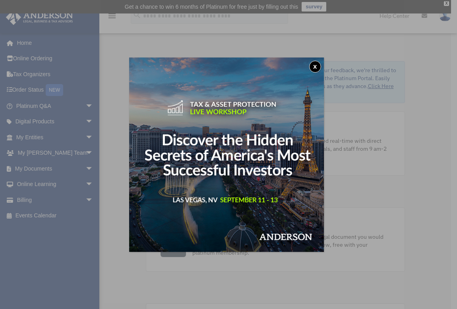
click at [318, 68] on button "x" at bounding box center [315, 67] width 12 height 12
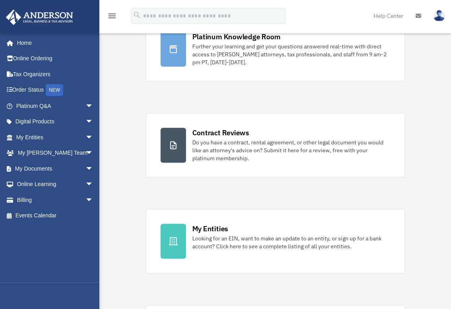
scroll to position [93, 0]
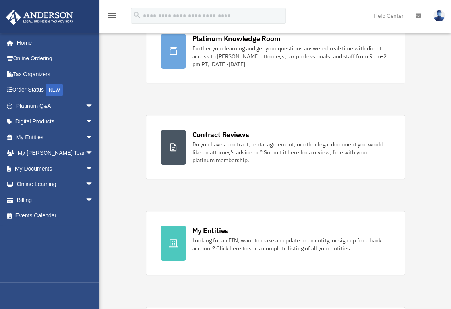
click at [85, 167] on span "arrow_drop_down" at bounding box center [93, 169] width 16 height 16
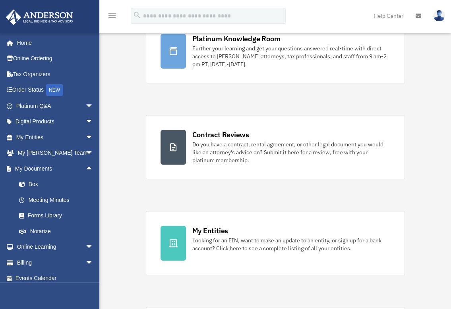
click at [52, 185] on link "Box" at bounding box center [58, 185] width 94 height 16
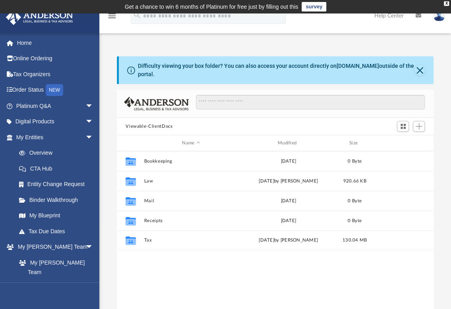
scroll to position [174, 310]
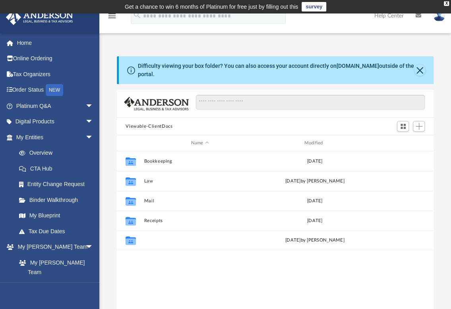
click at [148, 241] on button "Tax" at bounding box center [200, 240] width 112 height 5
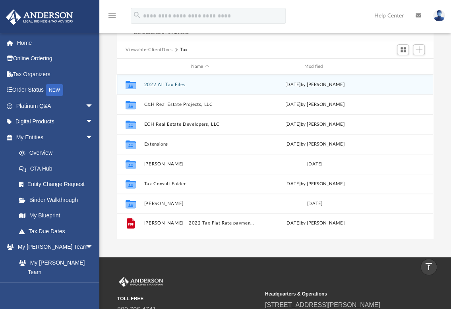
scroll to position [73, 0]
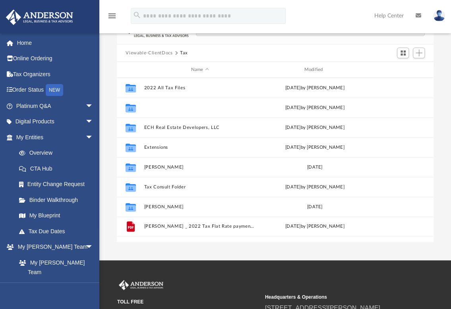
click at [163, 108] on button "C&H Real Estate Projects, LLC" at bounding box center [200, 107] width 112 height 5
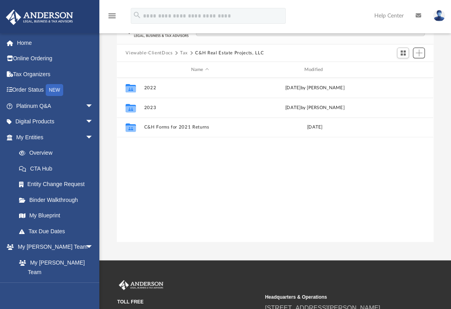
click at [422, 54] on span "Add" at bounding box center [418, 53] width 7 height 7
click at [398, 82] on li "New Folder" at bounding box center [406, 81] width 25 height 8
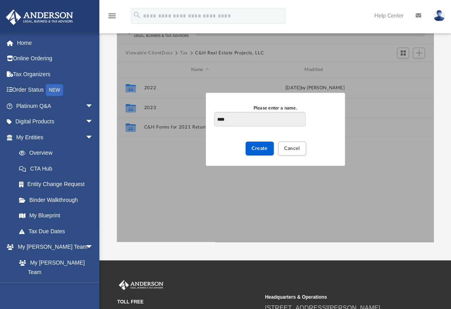
type input "****"
click at [265, 149] on span "Create" at bounding box center [259, 148] width 16 height 5
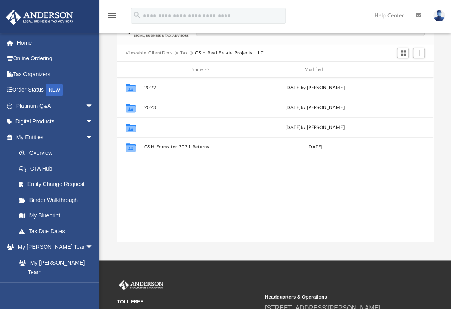
click at [155, 125] on button "2024" at bounding box center [200, 127] width 112 height 5
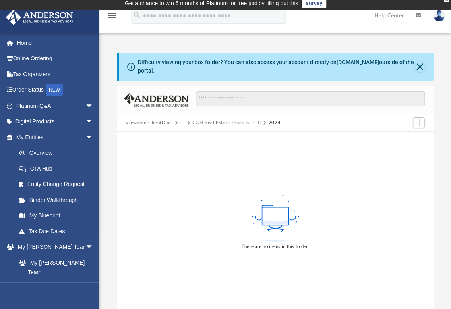
scroll to position [0, 0]
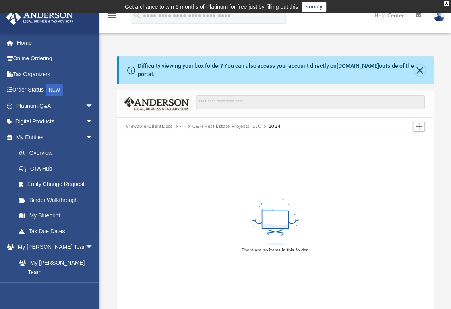
click at [420, 67] on button "Close" at bounding box center [419, 70] width 10 height 11
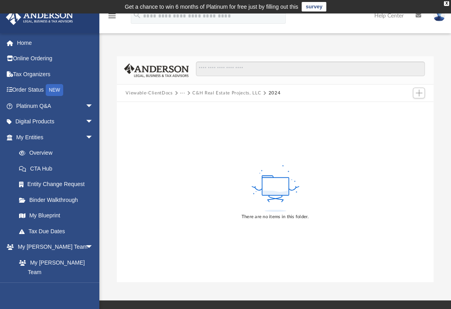
click at [210, 92] on button "C&H Real Estate Projects, LLC" at bounding box center [226, 93] width 69 height 7
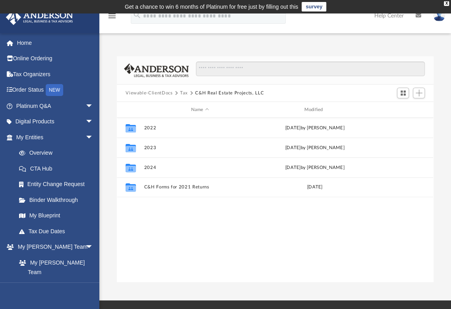
scroll to position [174, 310]
click at [149, 166] on button "2024" at bounding box center [200, 167] width 112 height 5
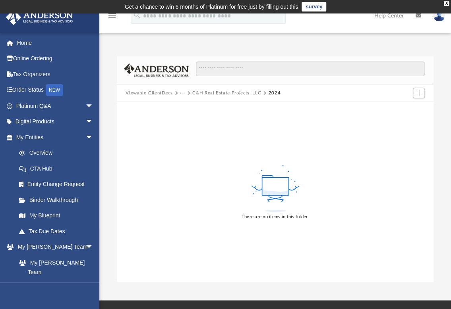
click at [267, 89] on div "Viewable-ClientDocs ··· C&H Real Estate Projects, LLC 2024" at bounding box center [275, 93] width 317 height 17
click at [271, 202] on icon at bounding box center [275, 189] width 52 height 50
click at [271, 185] on rect at bounding box center [275, 187] width 27 height 18
click at [268, 181] on rect at bounding box center [275, 187] width 27 height 18
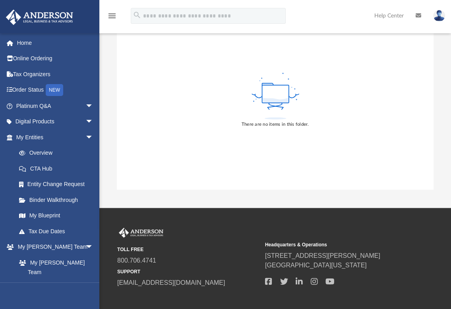
scroll to position [0, 0]
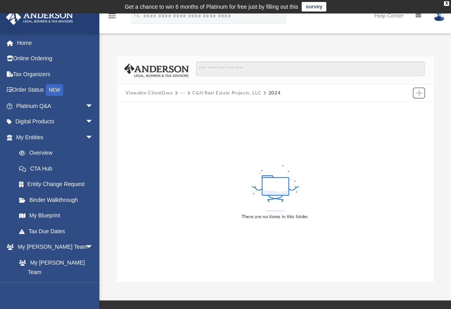
click at [417, 89] on button "Add" at bounding box center [419, 93] width 12 height 11
click at [397, 108] on li "Upload" at bounding box center [406, 109] width 25 height 8
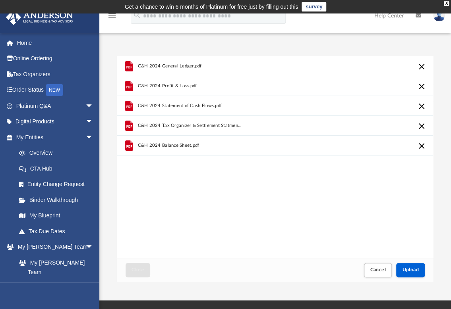
drag, startPoint x: 270, startPoint y: 192, endPoint x: 270, endPoint y: 184, distance: 8.3
click at [270, 191] on div "C&H 2024 General Ledger.pdf C&H 2024 Profit & Loss.pdf C&H 2024 Statement of Ca…" at bounding box center [275, 157] width 316 height 202
click at [296, 139] on div "C&H 2024 Balance Sheet.pdf" at bounding box center [275, 146] width 316 height 20
click at [446, 4] on div "X" at bounding box center [446, 3] width 5 height 5
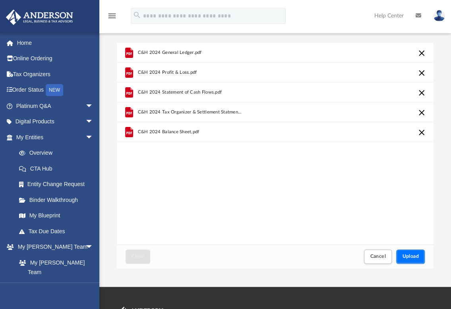
click at [408, 254] on span "Upload" at bounding box center [410, 256] width 17 height 5
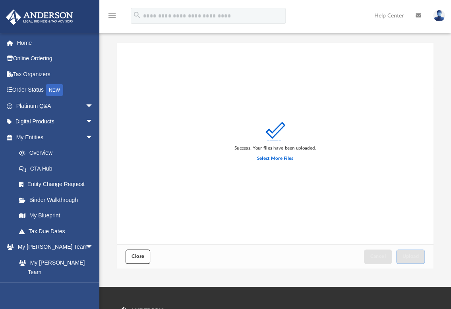
click at [130, 256] on button "Close" at bounding box center [138, 257] width 25 height 14
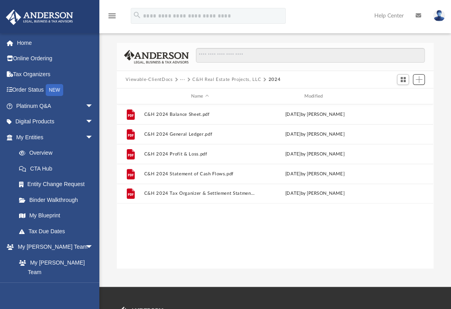
scroll to position [174, 310]
click at [220, 80] on button "C&H Real Estate Projects, LLC" at bounding box center [226, 79] width 69 height 7
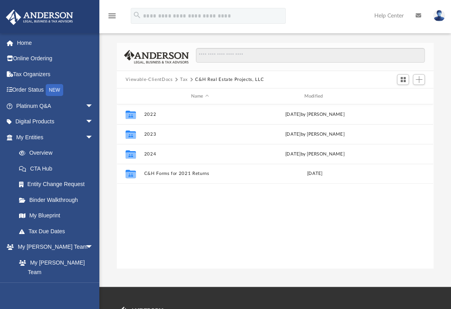
click at [183, 78] on button "Tax" at bounding box center [184, 79] width 8 height 7
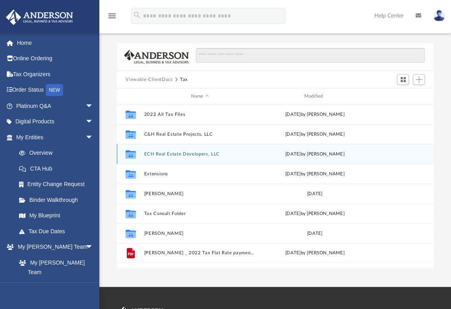
click at [184, 150] on div "Collaborated Folder ECH Real Estate Developers, LLC [DATE] by [PERSON_NAME]" at bounding box center [275, 154] width 316 height 20
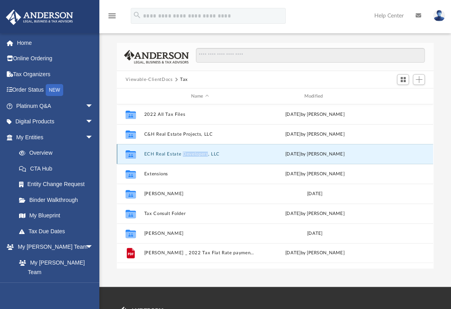
click at [184, 150] on div "Collaborated Folder ECH Real Estate Developers, LLC [DATE] by [PERSON_NAME]" at bounding box center [275, 154] width 316 height 20
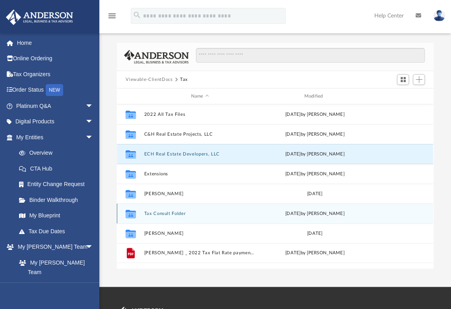
click at [208, 208] on div "Collaborated Folder Tax Consult Folder [DATE] by [PERSON_NAME]" at bounding box center [275, 214] width 316 height 20
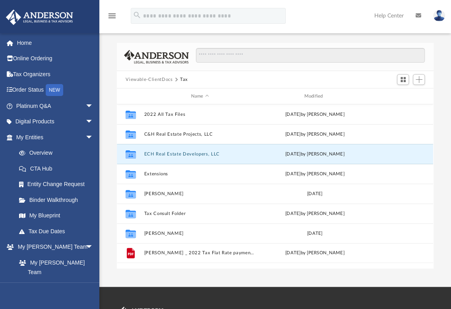
click at [191, 155] on button "ECH Real Estate Developers, LLC" at bounding box center [200, 154] width 112 height 5
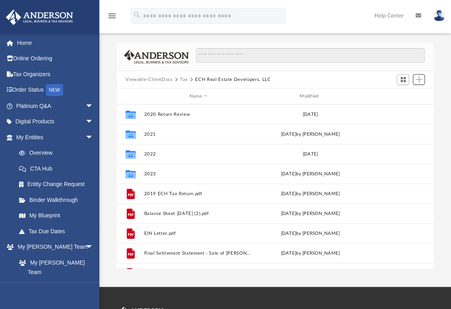
click at [423, 82] on button "Add" at bounding box center [419, 79] width 12 height 11
click at [403, 110] on li "New Folder" at bounding box center [406, 108] width 25 height 8
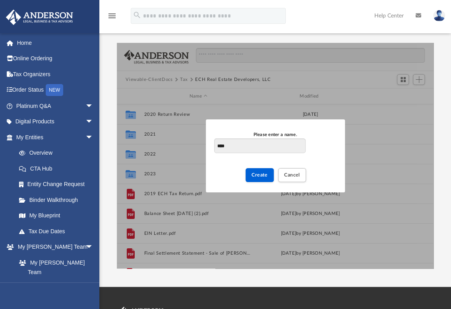
type input "****"
click at [262, 178] on button "Create" at bounding box center [259, 175] width 28 height 14
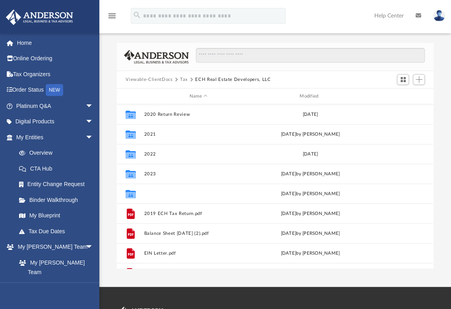
click at [219, 193] on button "2024" at bounding box center [198, 193] width 108 height 5
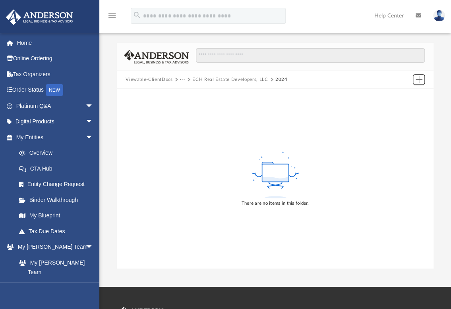
click at [423, 82] on button "Add" at bounding box center [419, 79] width 12 height 11
click at [409, 97] on li "Upload" at bounding box center [406, 95] width 25 height 8
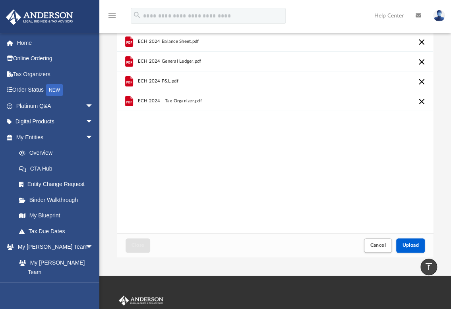
scroll to position [0, 0]
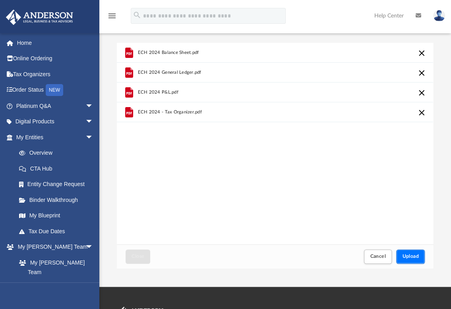
click at [411, 257] on span "Upload" at bounding box center [410, 256] width 17 height 5
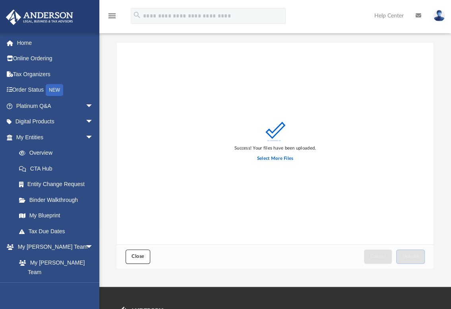
click at [136, 259] on button "Close" at bounding box center [138, 257] width 25 height 14
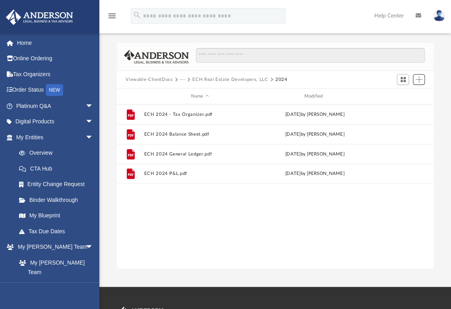
scroll to position [174, 310]
